Goal: Task Accomplishment & Management: Manage account settings

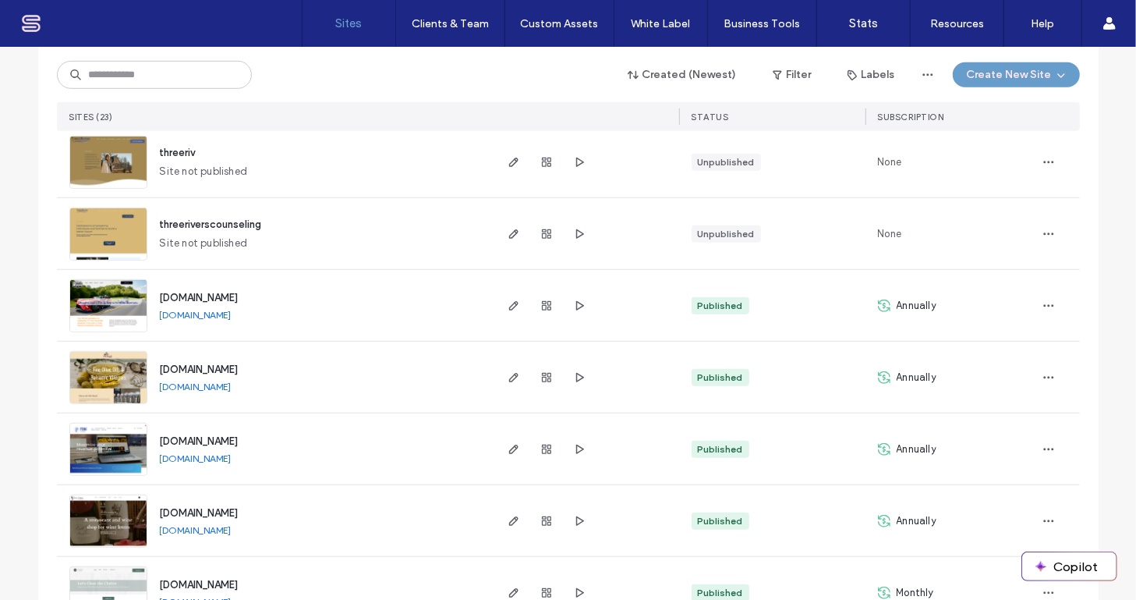
scroll to position [944, 0]
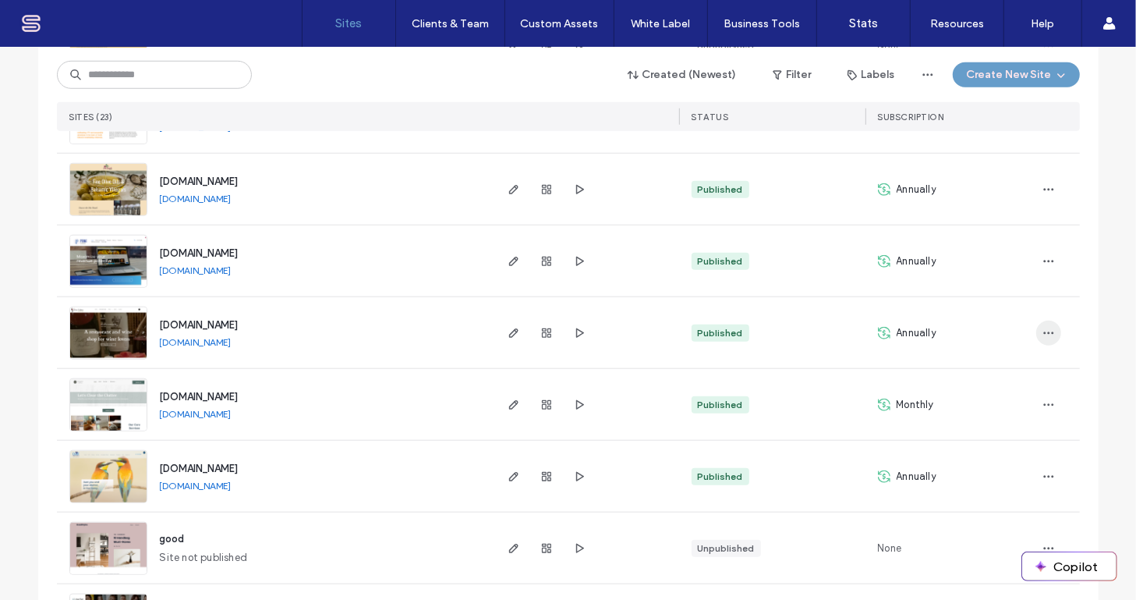
click at [1043, 331] on use "button" at bounding box center [1048, 332] width 10 height 2
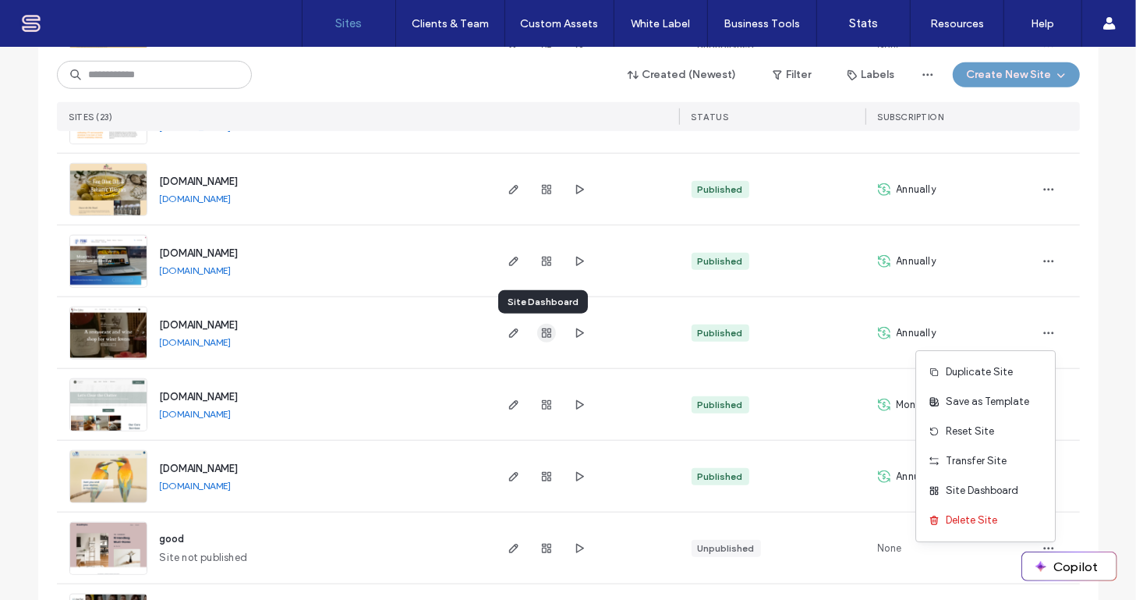
click at [542, 332] on use "button" at bounding box center [546, 332] width 9 height 9
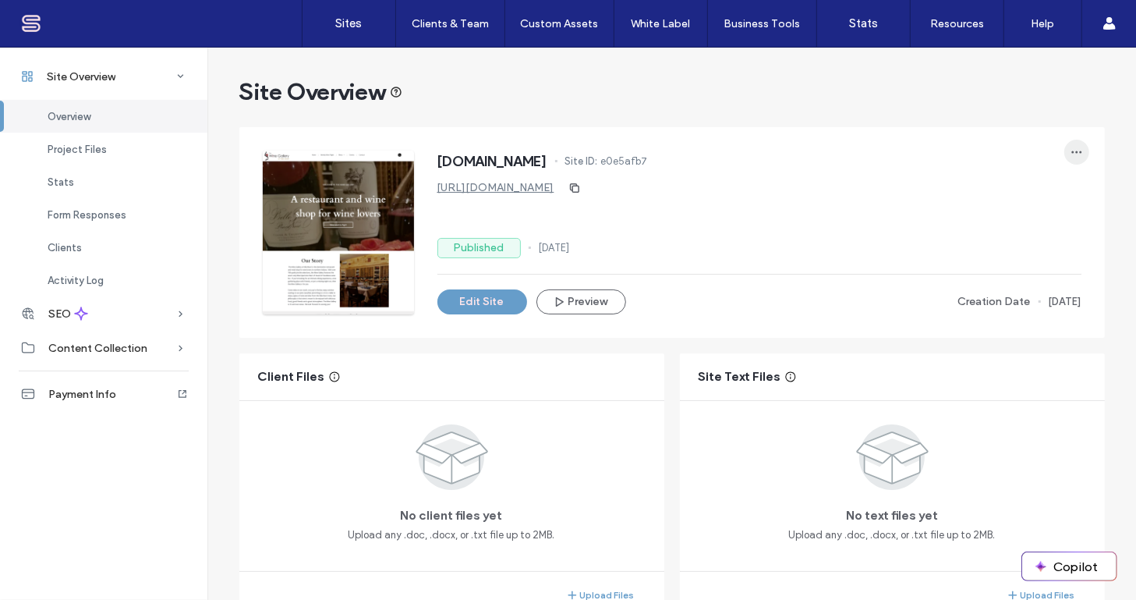
click at [1071, 153] on icon "button" at bounding box center [1077, 152] width 12 height 12
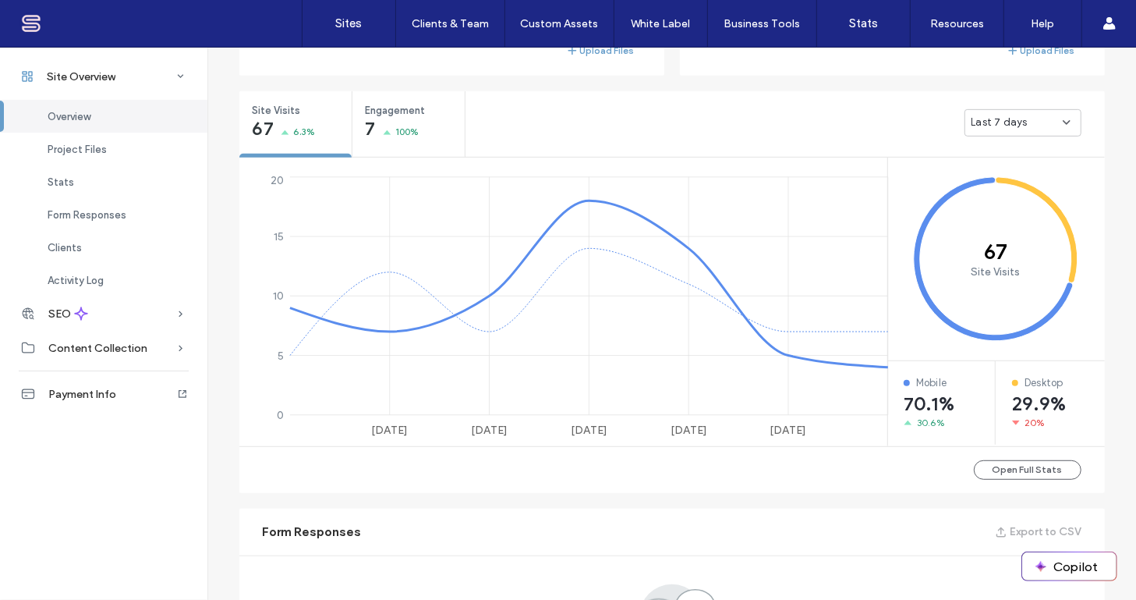
scroll to position [567, 0]
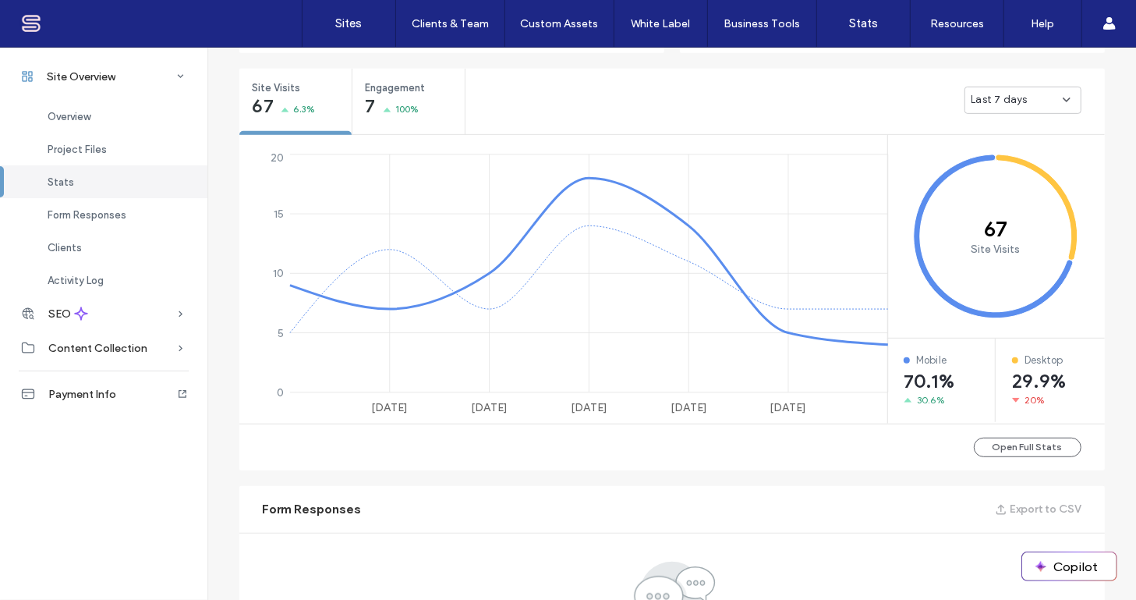
scroll to position [944, 0]
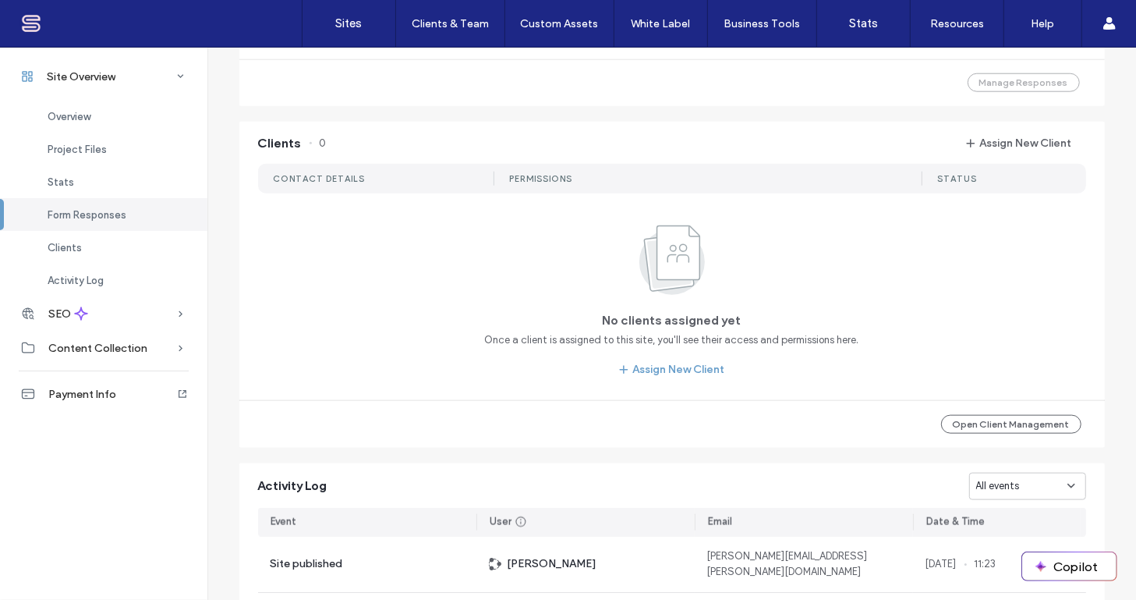
scroll to position [1323, 0]
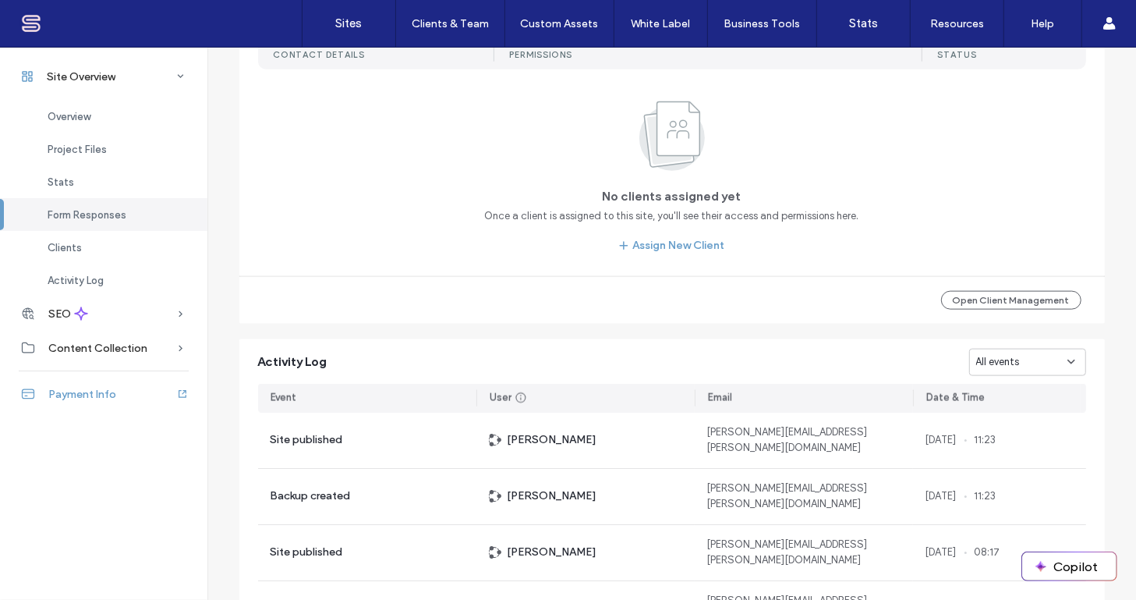
click at [71, 396] on span "Payment Info" at bounding box center [82, 394] width 68 height 13
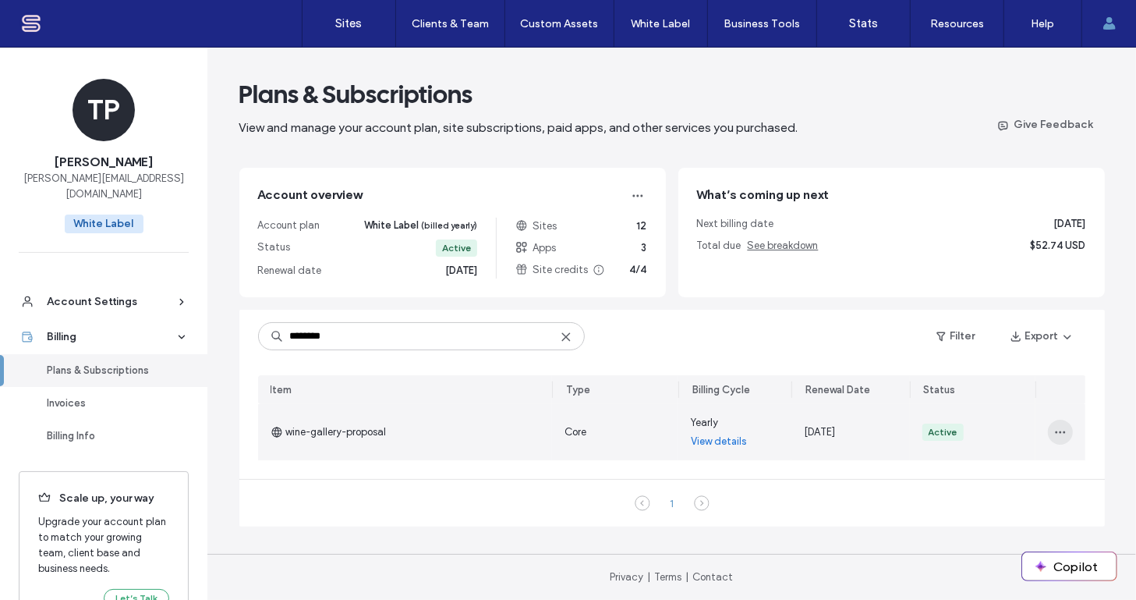
click at [1064, 432] on use "button" at bounding box center [1061, 432] width 10 height 2
click at [975, 561] on span "View Payment History" at bounding box center [997, 562] width 100 height 16
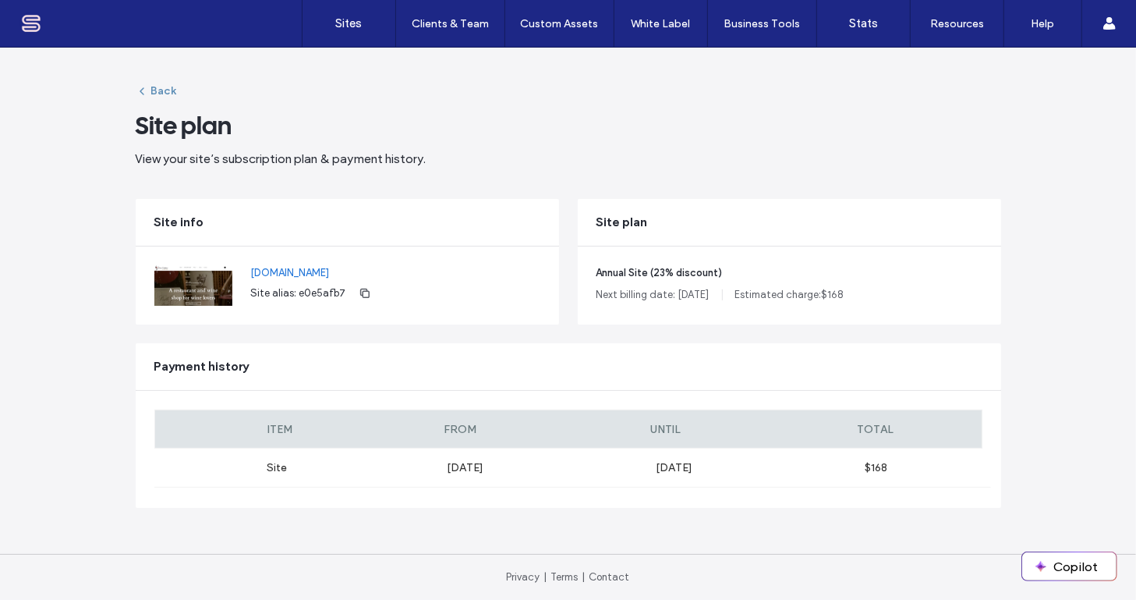
click at [158, 91] on button "Back" at bounding box center [156, 91] width 41 height 25
